Goal: Check status: Check status

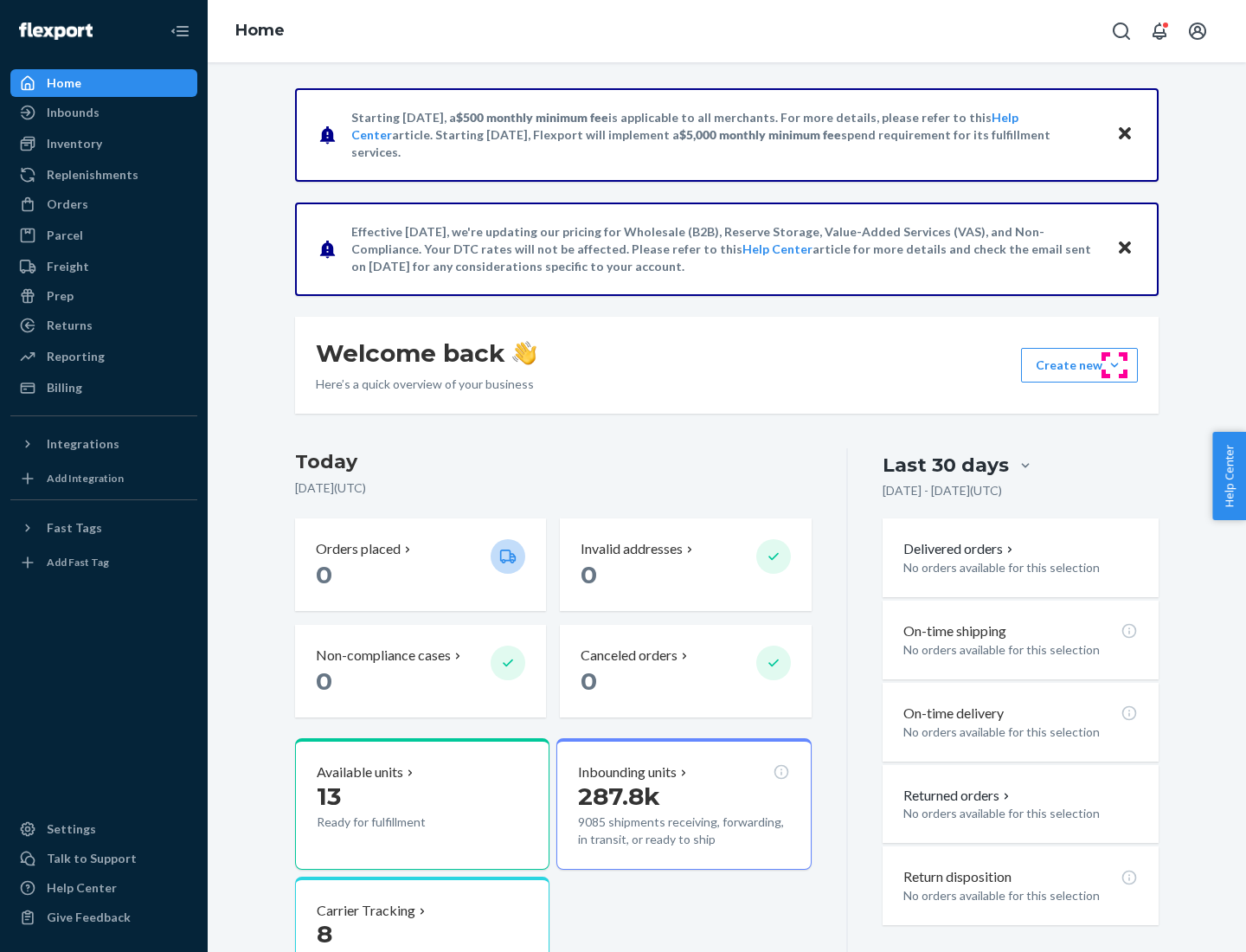
click at [1115, 365] on button "Create new Create new inbound Create new order Create new product" at bounding box center [1080, 365] width 117 height 35
click at [58, 296] on div "Prep" at bounding box center [59, 296] width 26 height 17
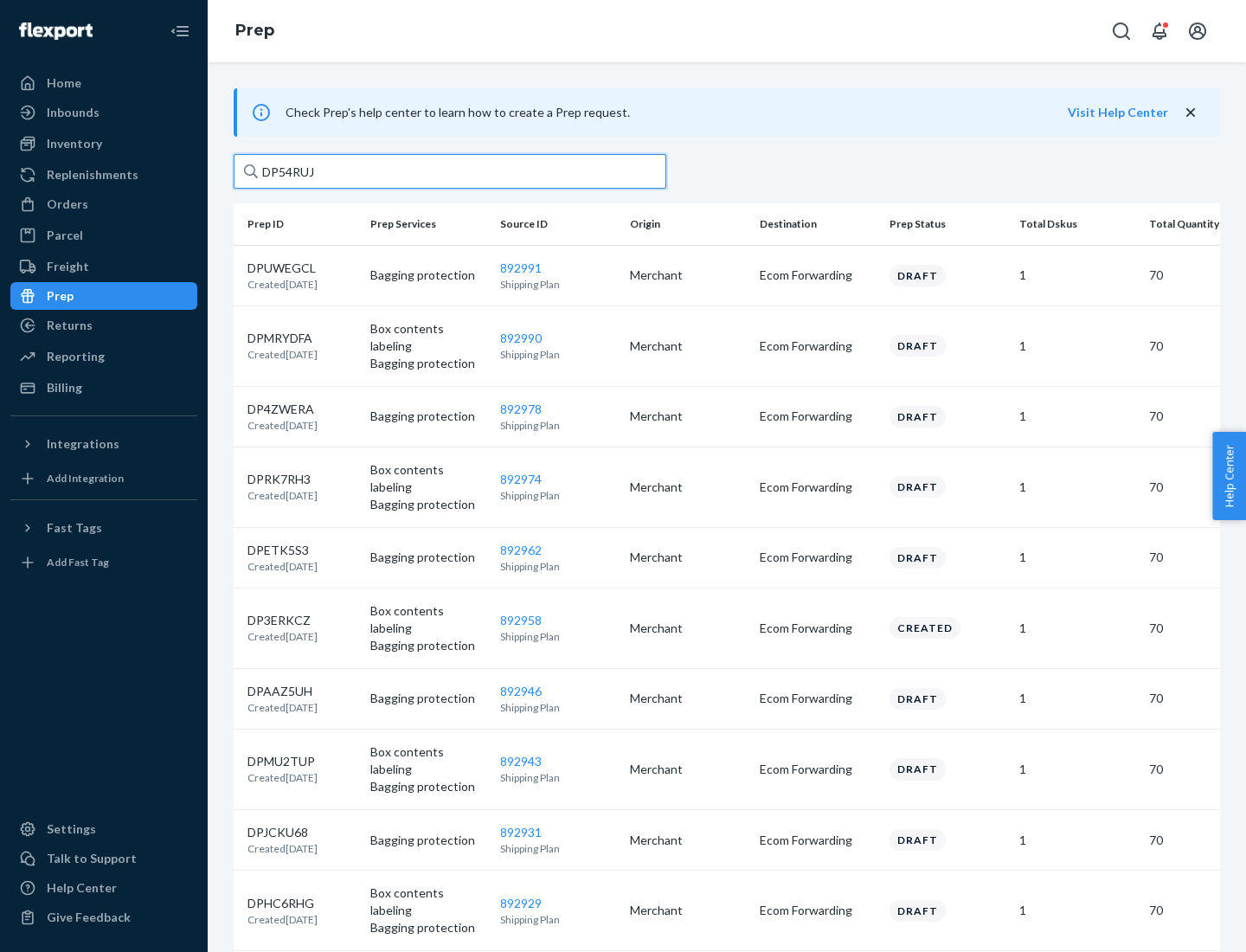
type input "DP54RUJL"
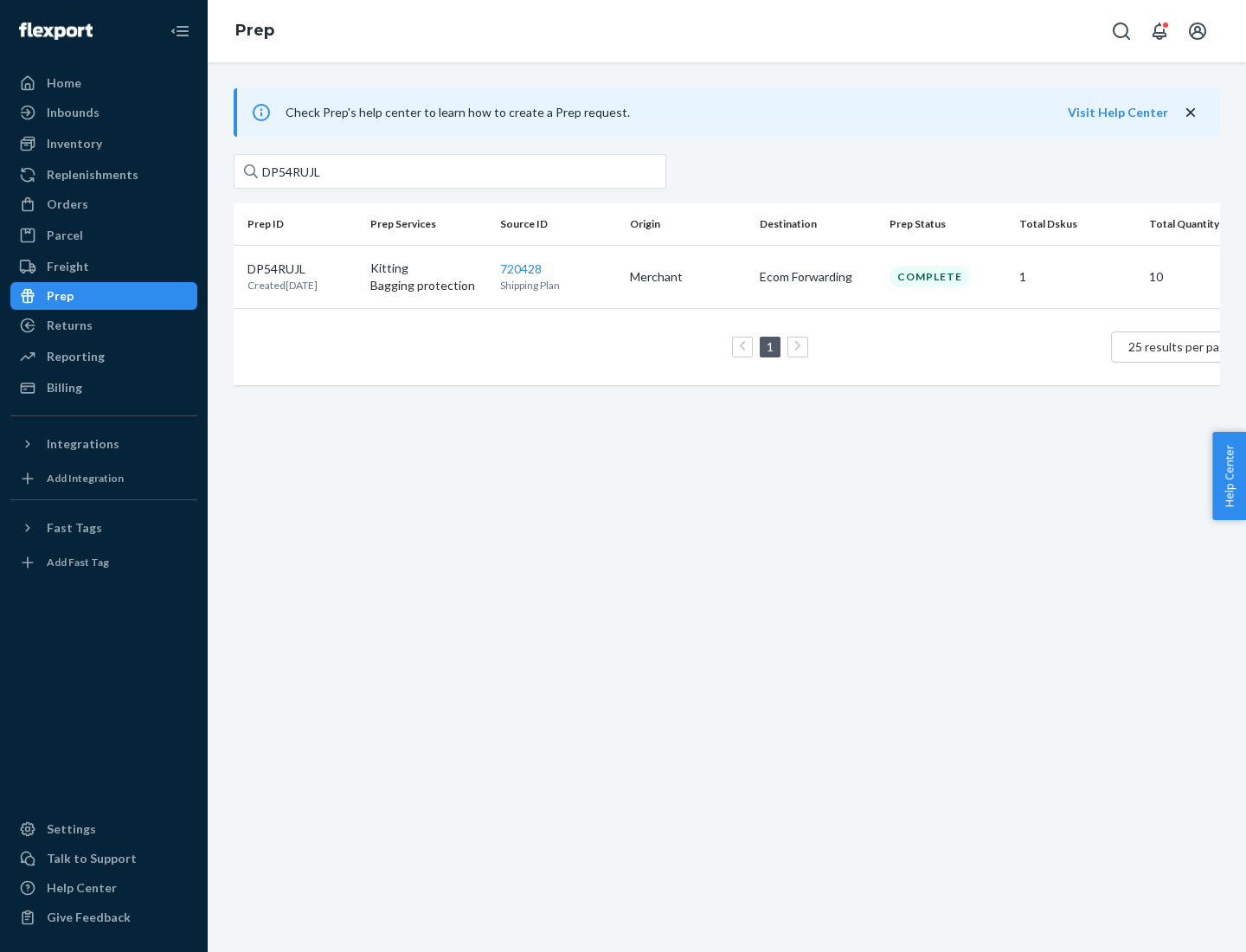
click at [302, 267] on p "DP54RUJL" at bounding box center [282, 268] width 70 height 17
